Goal: Transaction & Acquisition: Purchase product/service

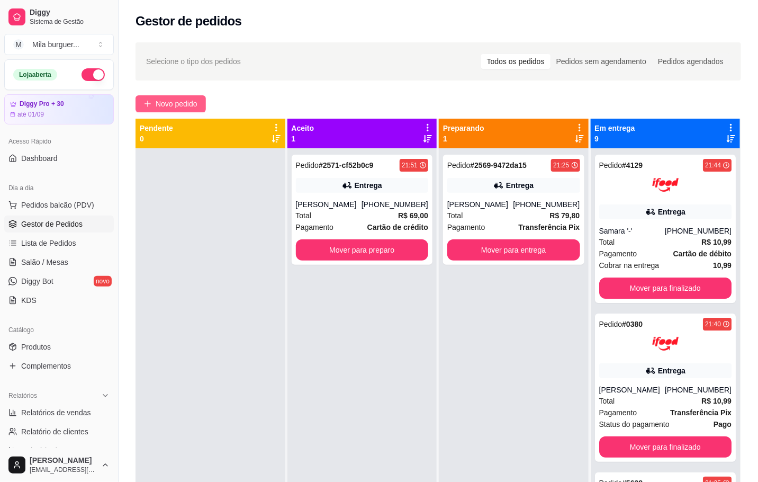
click at [192, 99] on span "Novo pedido" at bounding box center [177, 104] width 42 height 12
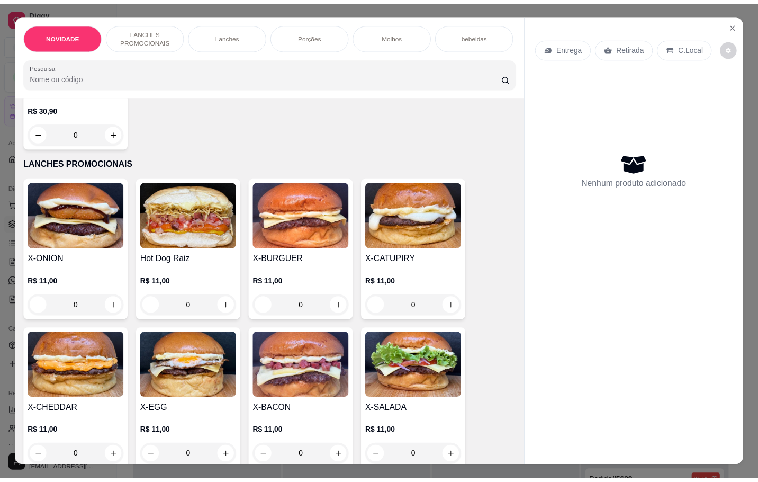
scroll to position [238, 0]
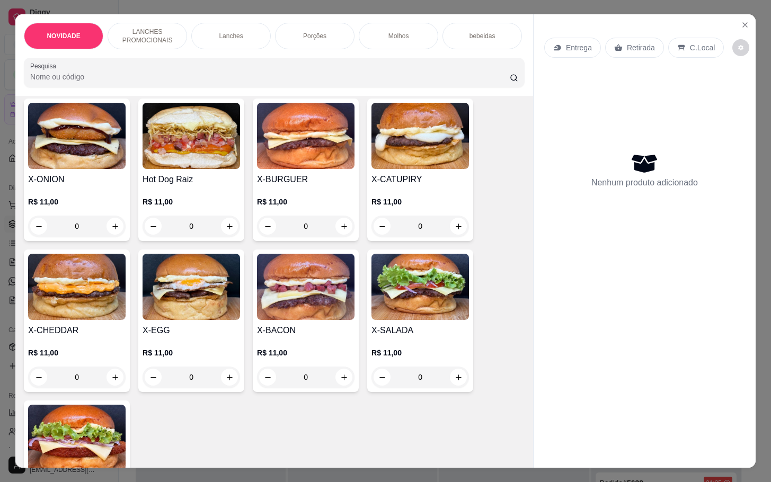
click at [451, 388] on div "0" at bounding box center [419, 376] width 97 height 21
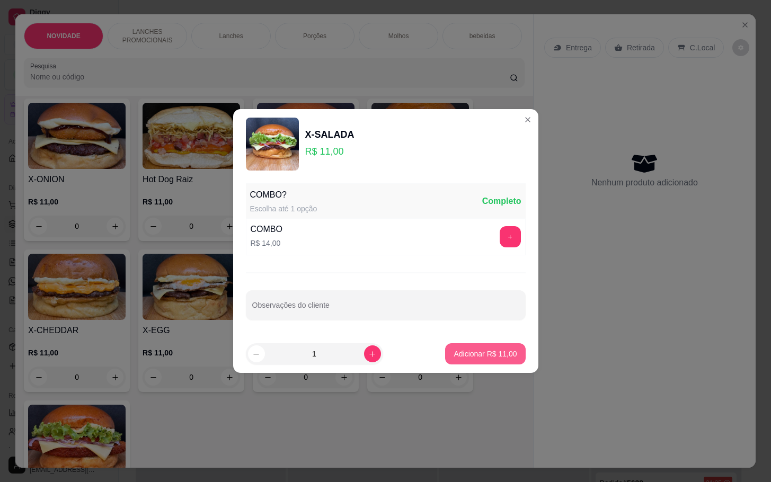
click at [453, 359] on p "Adicionar R$ 11,00" at bounding box center [484, 353] width 63 height 11
type input "1"
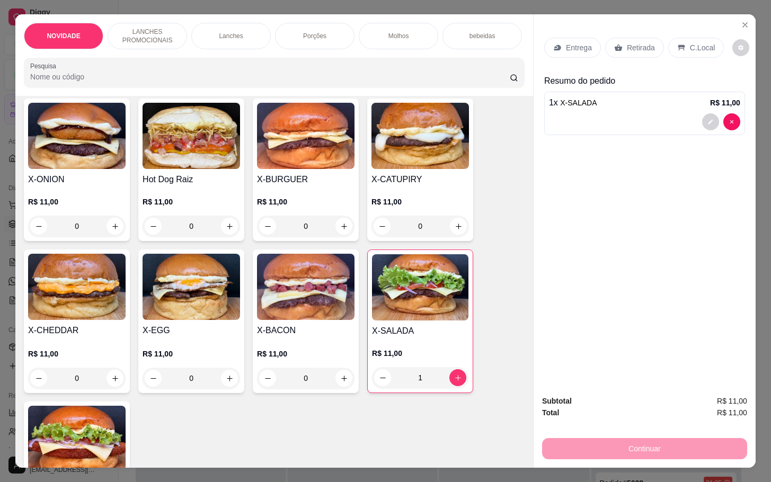
click at [213, 234] on div "0" at bounding box center [190, 226] width 97 height 21
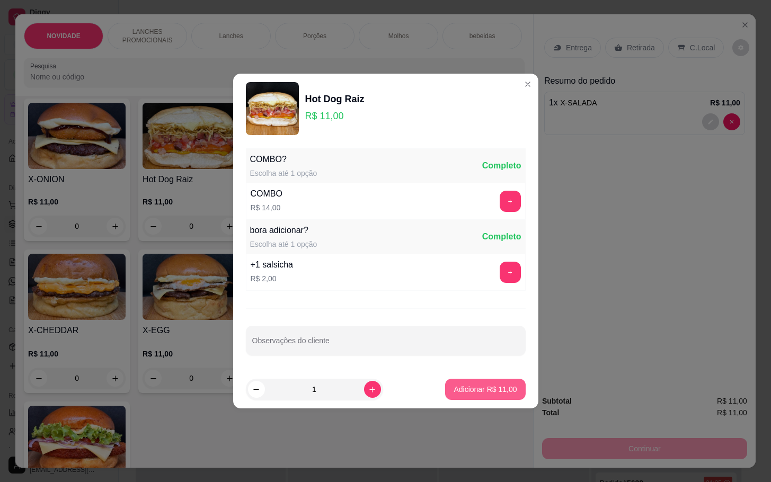
click at [458, 392] on p "Adicionar R$ 11,00" at bounding box center [484, 389] width 63 height 11
type input "1"
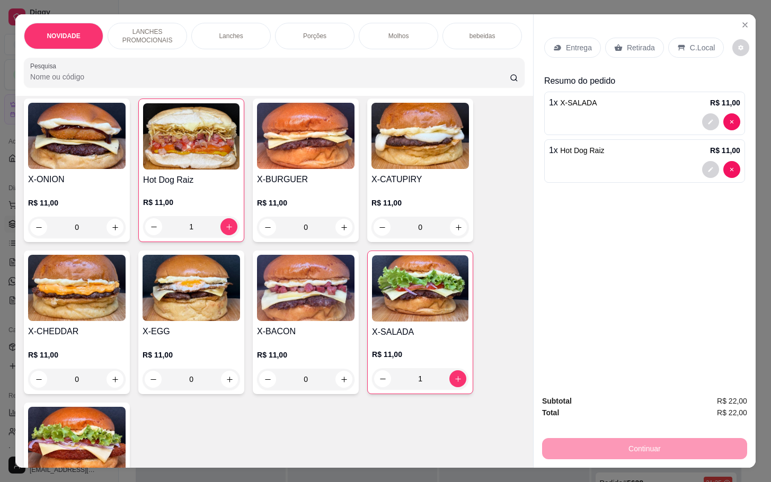
click at [617, 38] on div "Retirada" at bounding box center [634, 48] width 59 height 20
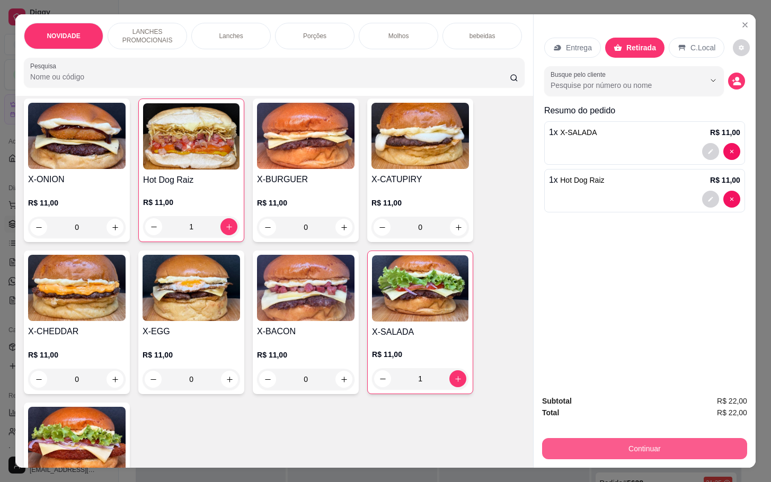
click at [602, 450] on button "Continuar" at bounding box center [644, 448] width 205 height 21
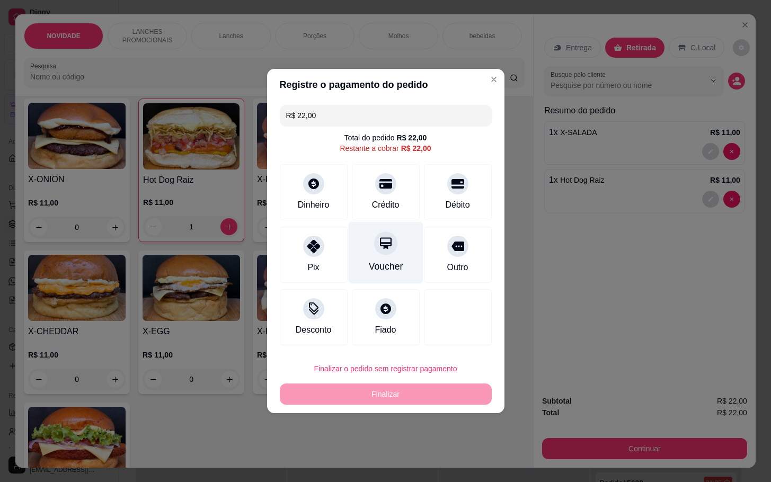
click at [404, 231] on div "Voucher" at bounding box center [385, 253] width 75 height 62
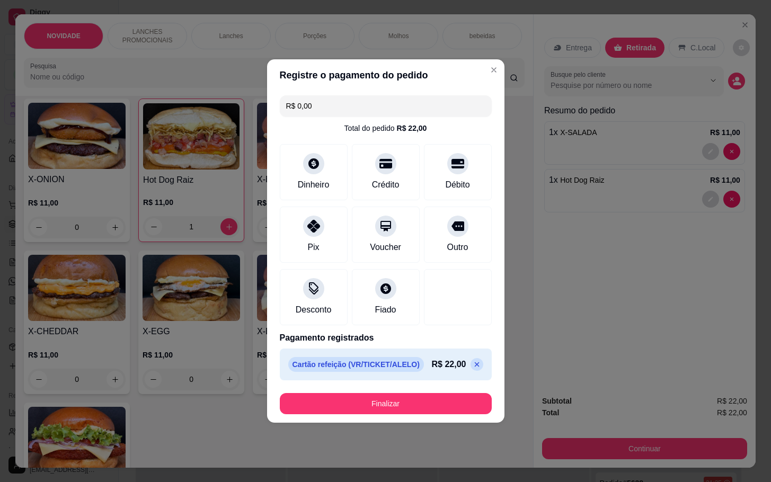
click at [472, 369] on icon at bounding box center [476, 364] width 8 height 8
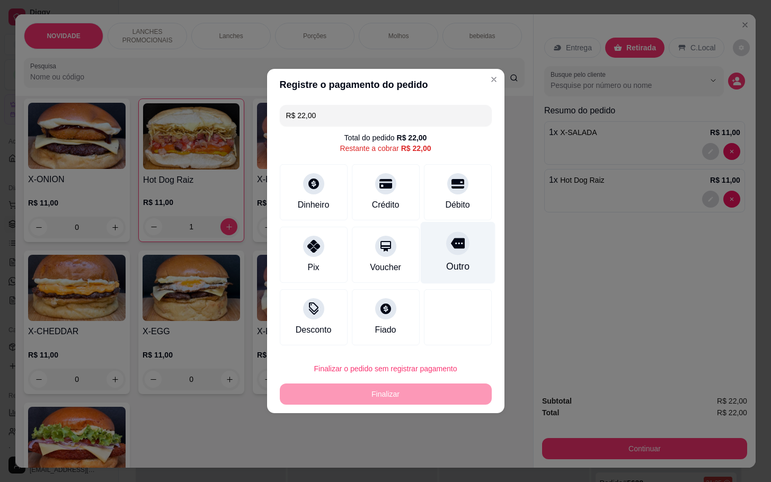
click at [463, 262] on div "Outro" at bounding box center [457, 253] width 75 height 62
type input "R$ 0,00"
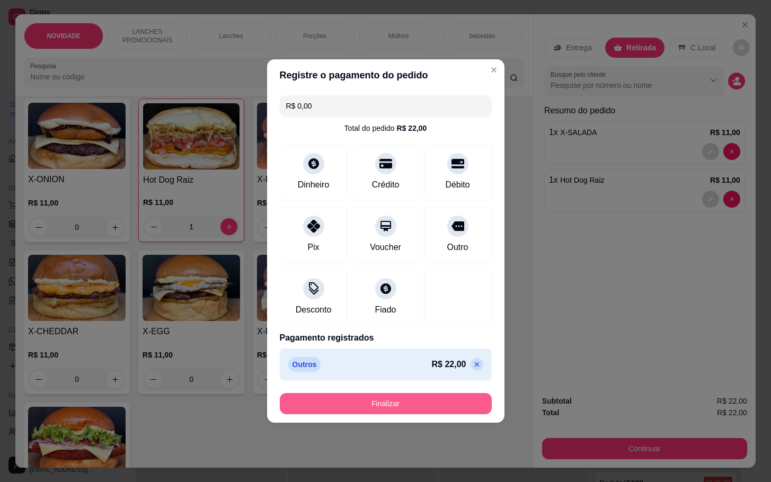
click at [443, 405] on button "Finalizar" at bounding box center [386, 403] width 212 height 21
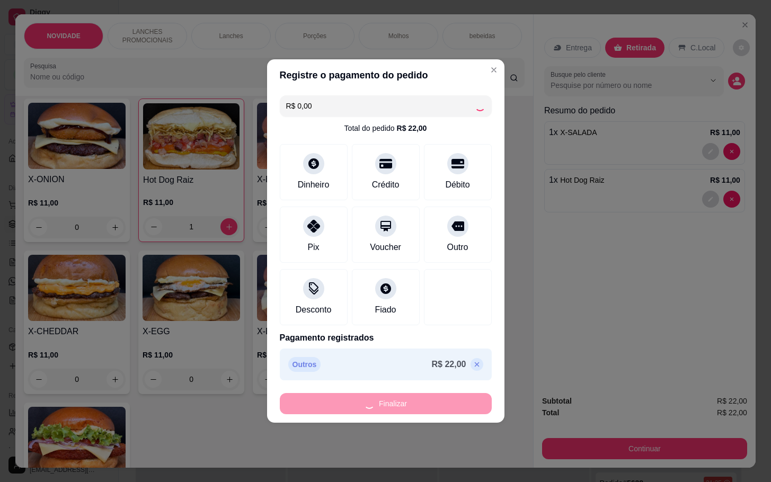
type input "0"
type input "-R$ 22,00"
